Goal: Task Accomplishment & Management: Use online tool/utility

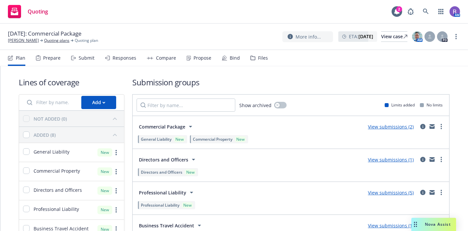
click at [258, 59] on div "Files" at bounding box center [263, 57] width 10 height 5
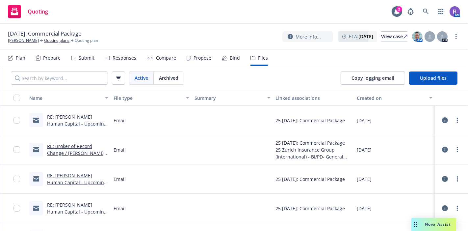
click at [89, 63] on div "Submit" at bounding box center [82, 58] width 23 height 16
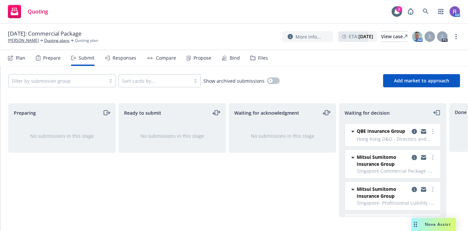
scroll to position [244, 0]
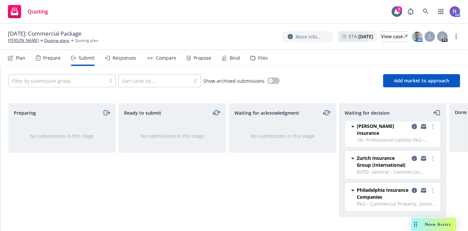
click at [258, 60] on div "Files" at bounding box center [263, 57] width 10 height 5
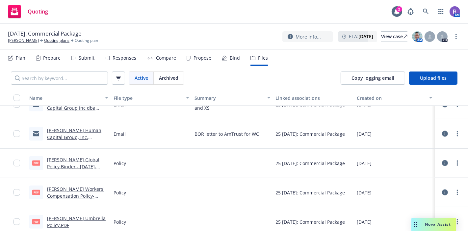
scroll to position [2752, 0]
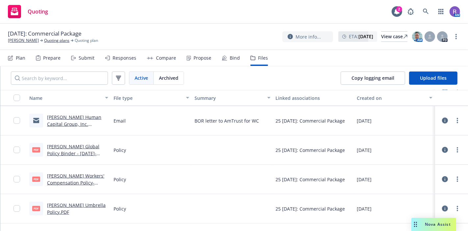
click at [71, 177] on link "[PERSON_NAME] Workers' Compensation Policy-renewal [DATE]-[DATE].PDF" at bounding box center [77, 182] width 60 height 20
click at [428, 224] on span "Nova Assist" at bounding box center [438, 224] width 26 height 6
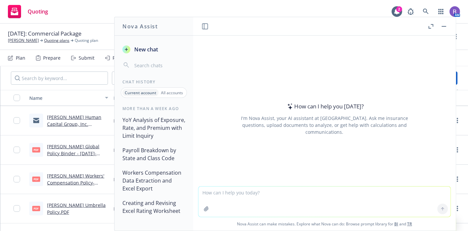
click at [273, 195] on textarea at bounding box center [324, 201] width 252 height 30
type textarea "Need to compare a current workers comp policy to a renewal quote"
click at [367, 189] on textarea "Need to compare a current workers comp policy to a renewal quote" at bounding box center [324, 201] width 252 height 31
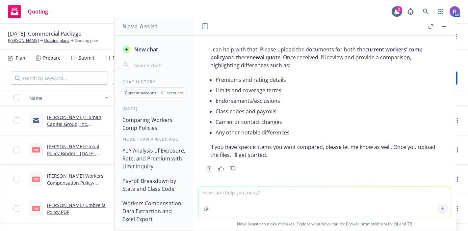
scroll to position [22, 0]
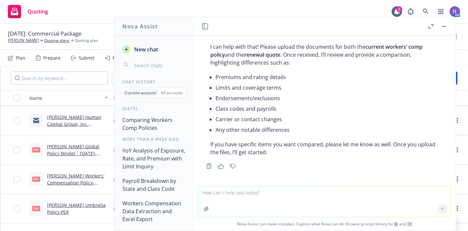
click at [204, 208] on icon "button" at bounding box center [206, 208] width 4 height 4
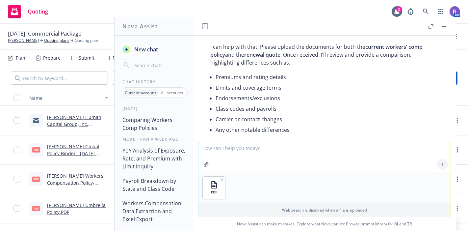
click at [204, 164] on icon "button" at bounding box center [206, 164] width 4 height 4
click at [232, 151] on textarea at bounding box center [324, 157] width 252 height 30
click at [307, 146] on textarea "Please show year over year changes in" at bounding box center [324, 156] width 252 height 31
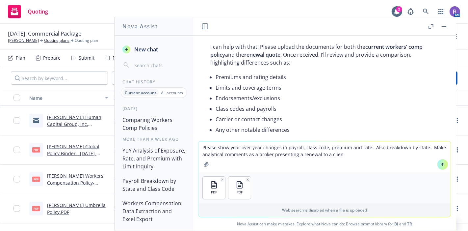
type textarea "Please show year over year changes in payroll, class code, premium and rate. Al…"
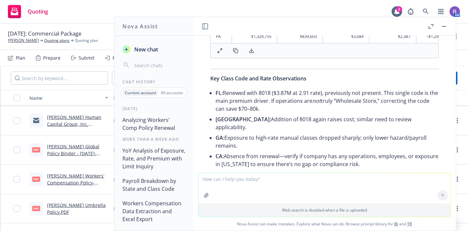
scroll to position [524, 0]
click at [250, 53] on icon at bounding box center [251, 50] width 5 height 5
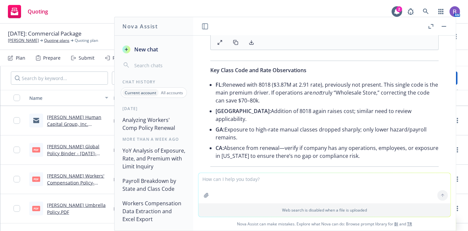
scroll to position [531, 0]
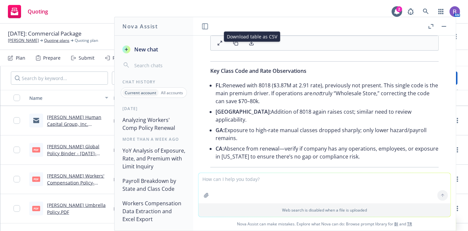
drag, startPoint x: 298, startPoint y: 95, endPoint x: 332, endPoint y: 103, distance: 35.5
click at [332, 103] on li "FL: Renewed with 8018 ($3.87M at 2.91 rate), previously not present. This singl…" at bounding box center [327, 93] width 223 height 26
click at [328, 125] on li "GA: Exposure to high-rate manual classes dropped sharply; only lower hazard/pay…" at bounding box center [327, 134] width 223 height 18
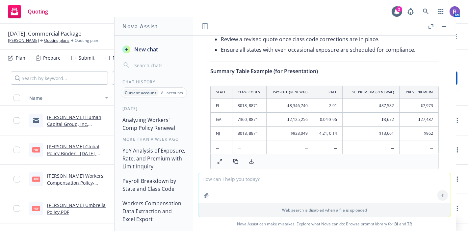
scroll to position [1025, 0]
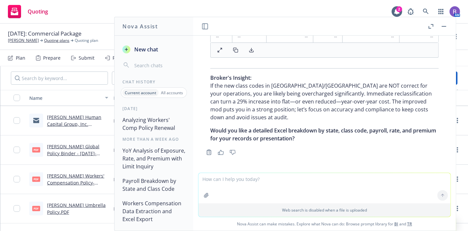
click at [269, 180] on textarea at bounding box center [324, 188] width 252 height 30
type textarea "Can you please put the state breakdown into a table"
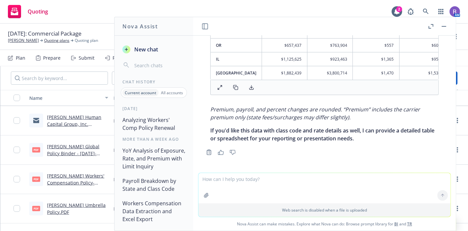
scroll to position [1351, 0]
click at [302, 180] on textarea at bounding box center [324, 188] width 252 height 30
type textarea "Yes please add class code and rate details"
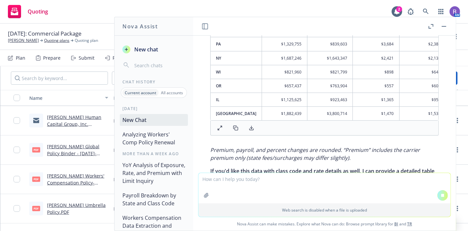
scroll to position [1282, 0]
click at [236, 133] on button at bounding box center [235, 127] width 13 height 9
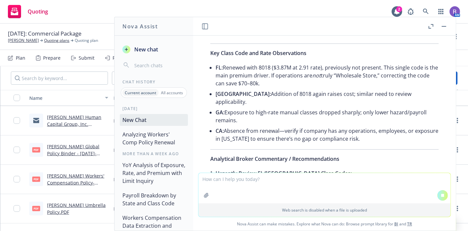
scroll to position [518, 0]
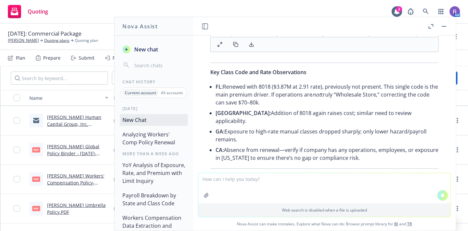
drag, startPoint x: 212, startPoint y: 93, endPoint x: 362, endPoint y: 139, distance: 157.2
click at [362, 139] on ul "FL: Renewed with 8018 ($3.87M at 2.91 rate), previously not present. This singl…" at bounding box center [327, 122] width 223 height 82
click at [301, 145] on li "CA: Absence from renewal—verify if company has any operations, employees, or ex…" at bounding box center [327, 154] width 223 height 18
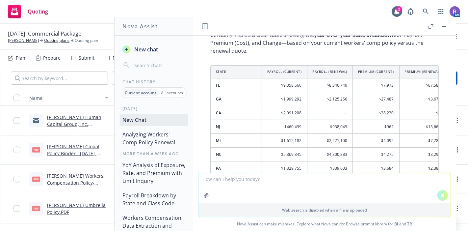
scroll to position [1363, 0]
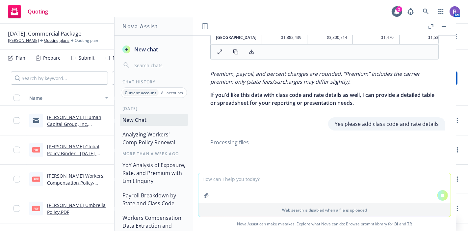
click at [446, 30] on button at bounding box center [444, 26] width 8 height 8
click at [446, 24] on button "button" at bounding box center [444, 26] width 8 height 8
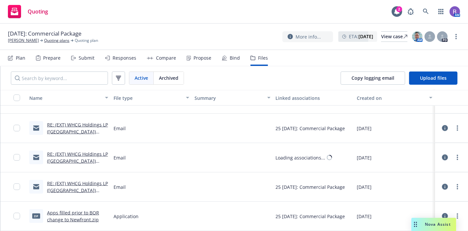
scroll to position [919, 0]
click at [429, 223] on span "Nova Assist" at bounding box center [438, 224] width 26 height 6
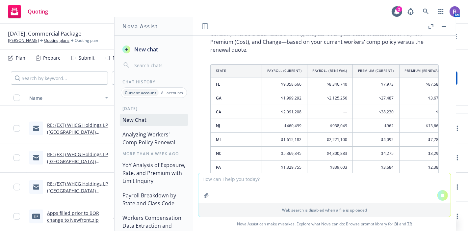
scroll to position [1358, 0]
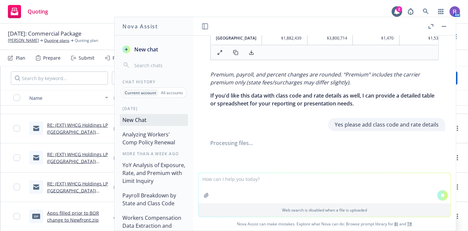
click at [240, 176] on textarea at bounding box center [324, 188] width 252 height 30
click at [442, 199] on button at bounding box center [442, 195] width 11 height 11
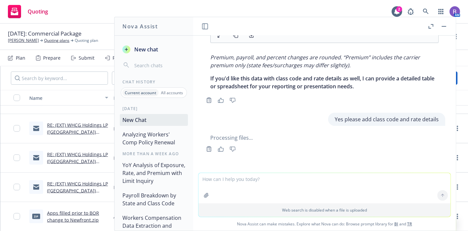
scroll to position [1405, 0]
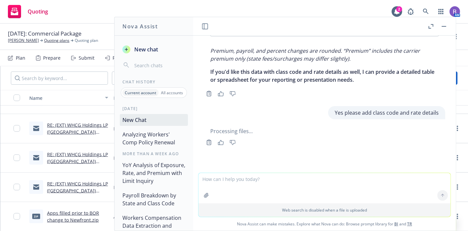
click at [292, 180] on textarea at bounding box center [324, 188] width 252 height 30
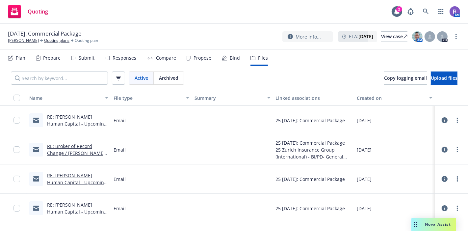
click at [429, 223] on span "Nova Assist" at bounding box center [438, 224] width 26 height 6
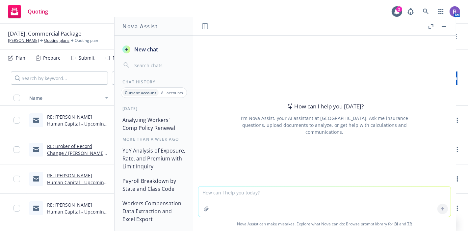
click at [145, 125] on button "Analyzing Workers' Comp Policy Renewal" at bounding box center [154, 124] width 68 height 20
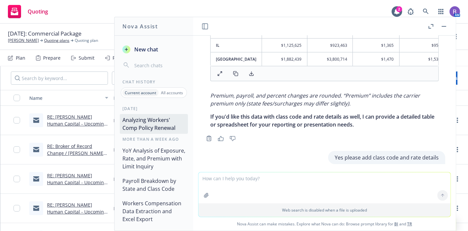
scroll to position [1367, 0]
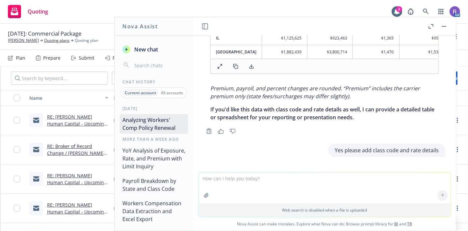
click at [204, 193] on icon "button" at bounding box center [206, 195] width 5 height 5
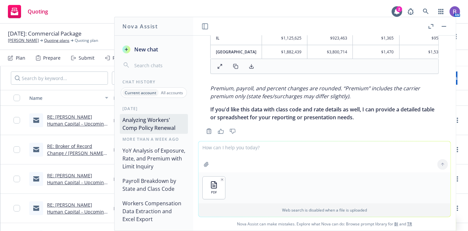
click at [204, 163] on icon "button" at bounding box center [206, 164] width 5 height 5
click at [229, 148] on textarea at bounding box center [324, 156] width 252 height 31
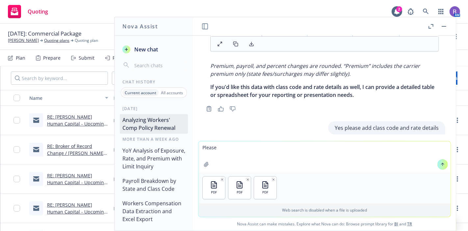
scroll to position [1398, 0]
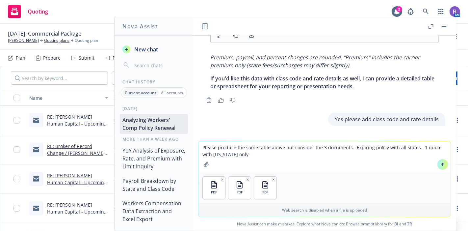
click at [419, 149] on textarea "Please produce the same table above but consider the 3 documents. Expiring poli…" at bounding box center [324, 156] width 252 height 31
click at [395, 149] on textarea "Please produce the same table above but consider the 3 documents. Expiring poli…" at bounding box center [324, 156] width 252 height 31
click at [366, 155] on textarea "Please produce the same table above but consider the 3 documents. Expiring poli…" at bounding box center [324, 156] width 252 height 31
type textarea "Please produce the same table above but consider the 3 documents. Expiring poli…"
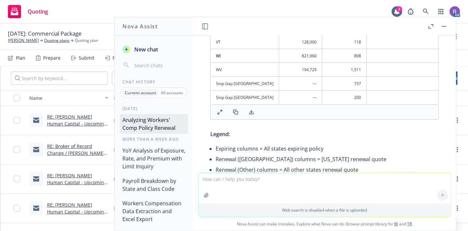
scroll to position [2115, 0]
click at [234, 112] on icon at bounding box center [235, 111] width 5 height 5
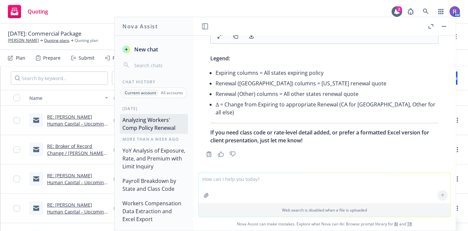
click at [266, 179] on textarea at bounding box center [324, 188] width 252 height 30
type textarea "Please provide a workers comp broker analysis of the Year over year changes fro…"
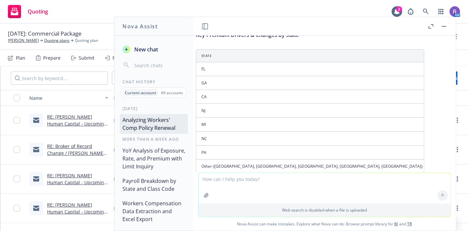
scroll to position [2502, 14]
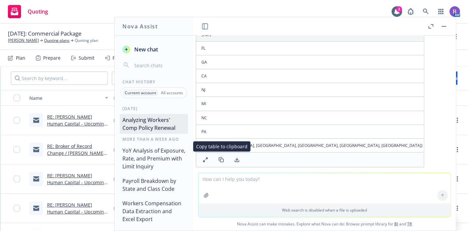
click at [219, 159] on icon at bounding box center [221, 159] width 5 height 5
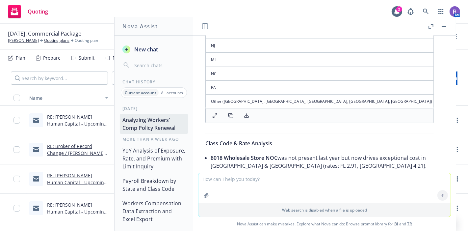
scroll to position [2548, 5]
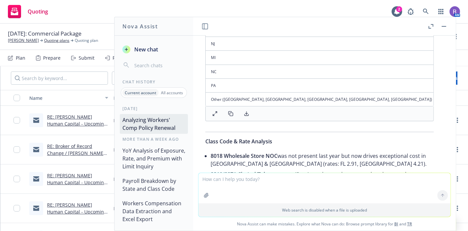
click at [230, 111] on icon at bounding box center [230, 113] width 5 height 5
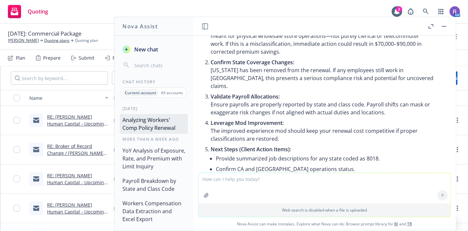
scroll to position [2839, 5]
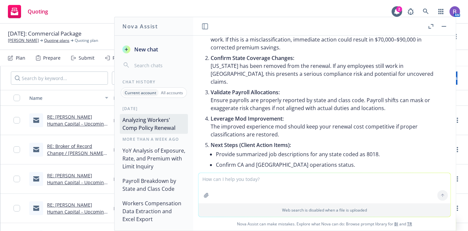
click at [268, 178] on textarea at bounding box center [324, 188] width 252 height 30
type textarea "please perform a rate analysis for each class code in each state"
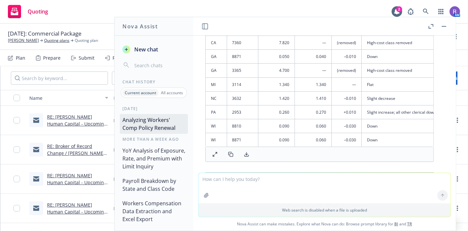
scroll to position [3596, 5]
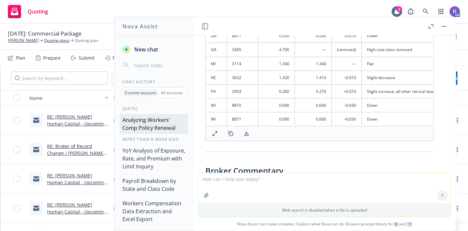
click at [246, 178] on textarea at bounding box center [324, 188] width 252 height 30
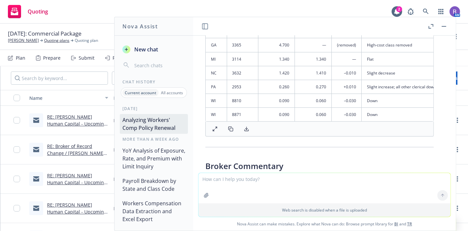
scroll to position [3601, 5]
click at [230, 128] on rect at bounding box center [231, 129] width 3 height 3
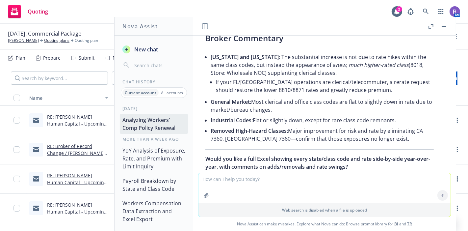
scroll to position [3754, 5]
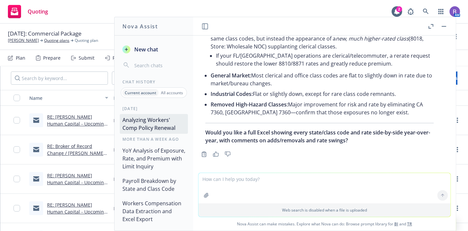
click at [253, 177] on textarea at bounding box center [324, 188] width 252 height 30
type textarea "please do a % change anlysis"
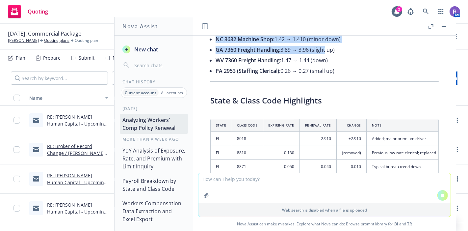
scroll to position [3349, 0]
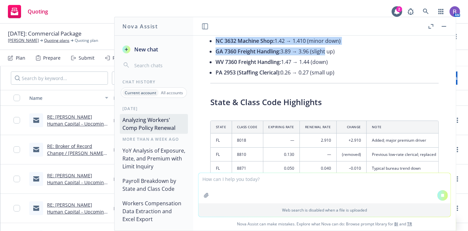
drag, startPoint x: 207, startPoint y: 121, endPoint x: 345, endPoint y: 65, distance: 149.5
click at [345, 65] on div "Here is a detailed rate analysis for each class code in each state from expirin…" at bounding box center [325, 127] width 242 height 731
copy div "Largest Rate Increases (Class Added at Renewal): FL 8018: Introduced at 2.910 (…"
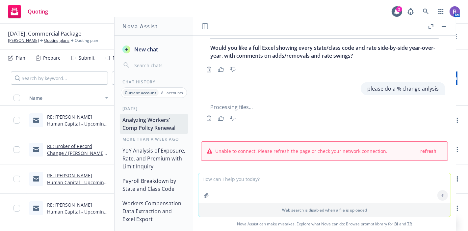
scroll to position [3840, 0]
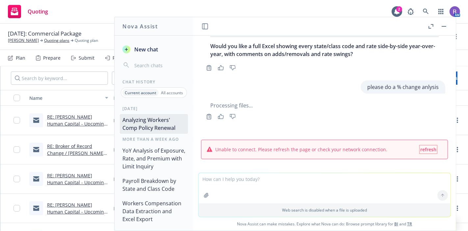
click at [420, 146] on span "refresh" at bounding box center [428, 149] width 16 height 6
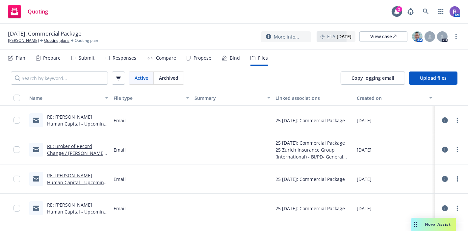
click at [429, 224] on span "Nova Assist" at bounding box center [438, 224] width 26 height 6
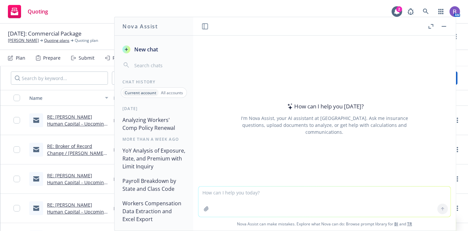
click at [144, 117] on button "Analyzing Workers' Comp Policy Renewal" at bounding box center [154, 124] width 68 height 20
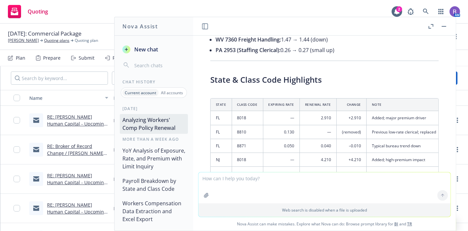
scroll to position [3500, 0]
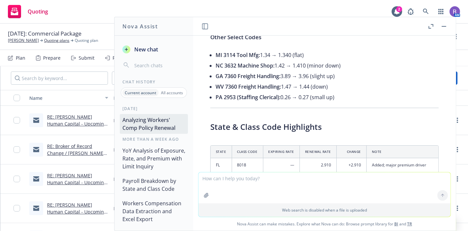
drag, startPoint x: 211, startPoint y: 69, endPoint x: 371, endPoint y: 92, distance: 161.9
click at [371, 92] on div "Here is a detailed rate analysis for each class code in each state from expirin…" at bounding box center [325, 151] width 242 height 731
copy div "Key Findings Largest Rate Increases (Class Added at Renewal): FL 8018: Introduc…"
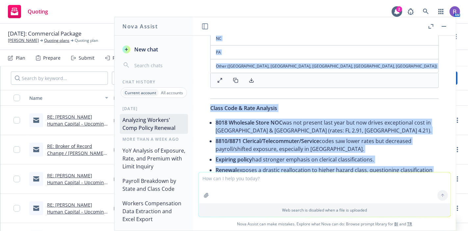
scroll to position [2616, 0]
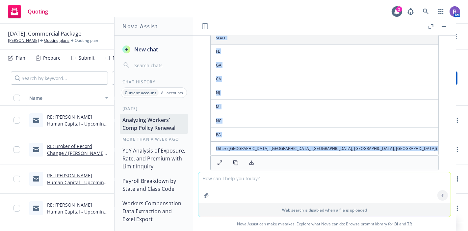
click at [443, 25] on button "button" at bounding box center [444, 26] width 8 height 8
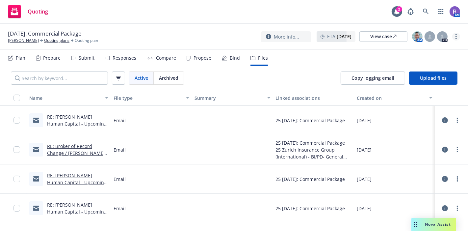
click at [460, 37] on link "more" at bounding box center [456, 37] width 8 height 8
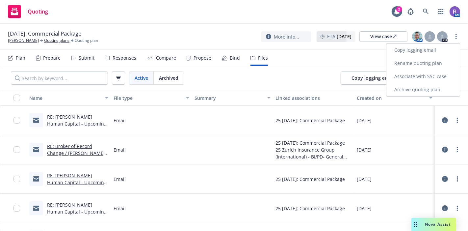
click at [426, 49] on link "Copy logging email" at bounding box center [422, 49] width 73 height 13
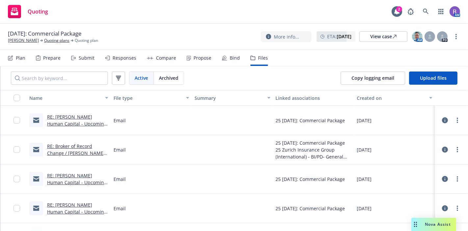
click at [413, 223] on div "Drag to move" at bounding box center [415, 224] width 8 height 13
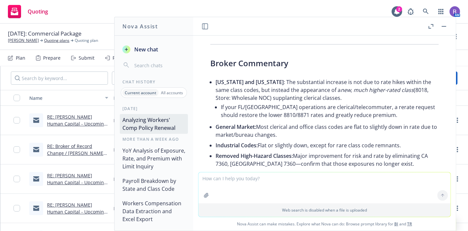
scroll to position [3818, 0]
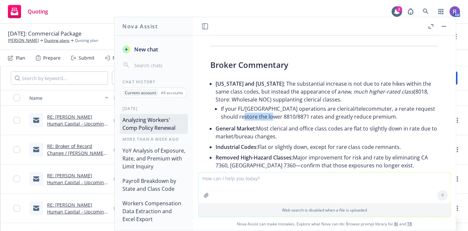
drag, startPoint x: 244, startPoint y: 110, endPoint x: 275, endPoint y: 112, distance: 30.3
click at [275, 112] on li "If your FL/NJ operations are clerical/telecommuter, a rerate request should res…" at bounding box center [330, 112] width 218 height 18
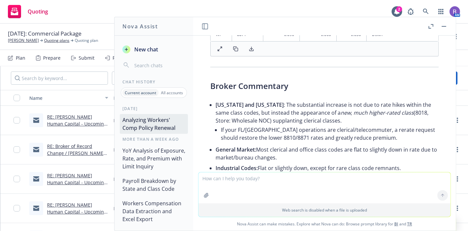
click at [372, 128] on li "If your FL/NJ operations are clerical/telecommuter, a rerate request should res…" at bounding box center [330, 133] width 218 height 18
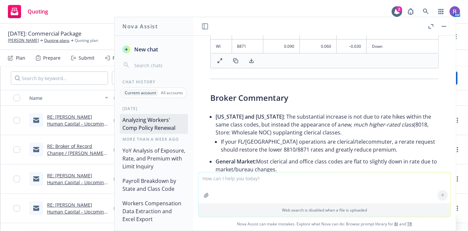
scroll to position [3785, 0]
